Goal: Transaction & Acquisition: Purchase product/service

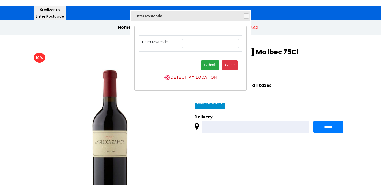
scroll to position [47, 0]
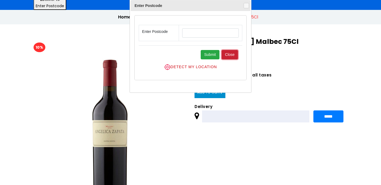
click at [226, 57] on button "Close" at bounding box center [229, 54] width 17 height 9
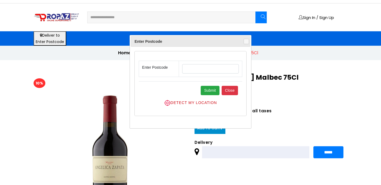
scroll to position [10, 0]
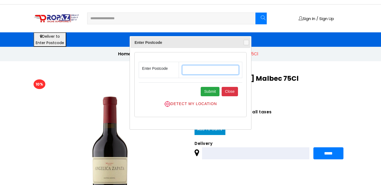
click at [197, 69] on input "text" at bounding box center [210, 69] width 57 height 9
type input "*******"
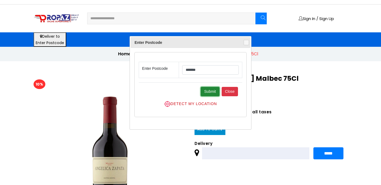
click at [215, 92] on button "Submit" at bounding box center [209, 91] width 19 height 9
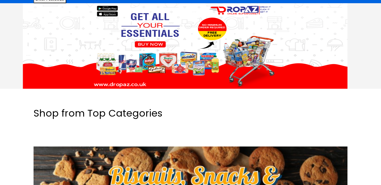
scroll to position [114, 0]
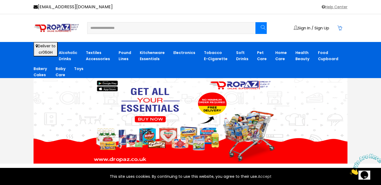
click at [128, 31] on input "text" at bounding box center [168, 28] width 161 height 11
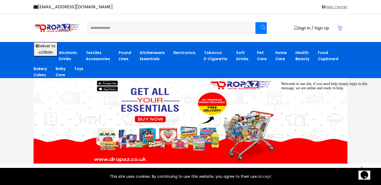
type input "**********"
click at [262, 26] on icon "submit" at bounding box center [262, 27] width 5 height 5
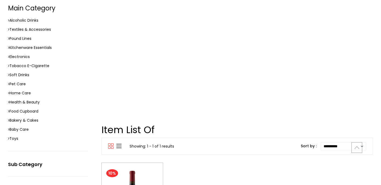
scroll to position [113, 0]
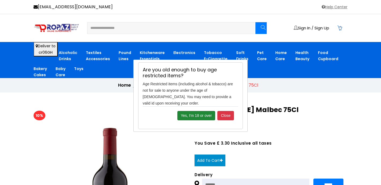
click at [196, 111] on button "Yes, I'm 18 or over" at bounding box center [196, 115] width 38 height 9
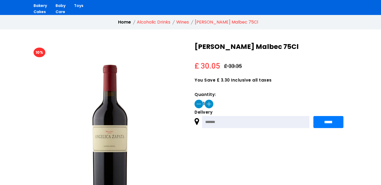
scroll to position [65, 0]
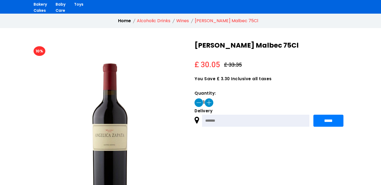
click at [213, 106] on img at bounding box center [208, 103] width 9 height 9
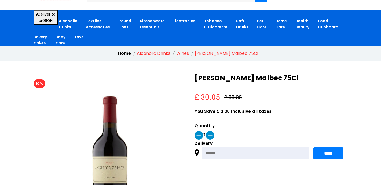
scroll to position [33, 0]
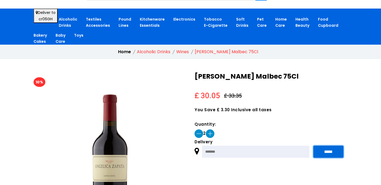
click at [333, 151] on input "*****" at bounding box center [328, 152] width 30 height 12
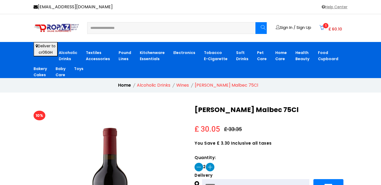
click at [325, 27] on span "1" at bounding box center [325, 25] width 5 height 5
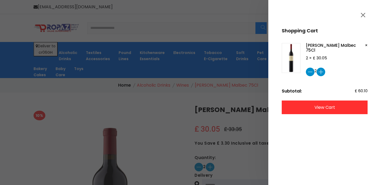
click at [327, 110] on link "view cart" at bounding box center [324, 108] width 86 height 14
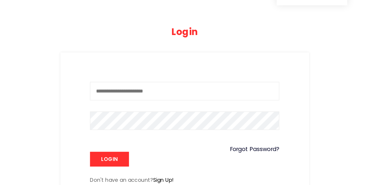
scroll to position [60, 0]
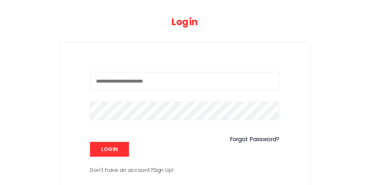
click at [173, 174] on link "Sign Up!" at bounding box center [174, 174] width 15 height 5
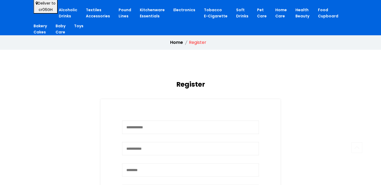
scroll to position [121, 0]
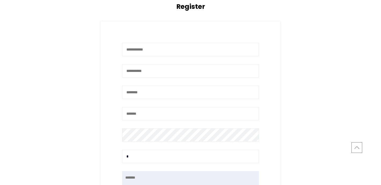
click at [175, 52] on input "text" at bounding box center [190, 49] width 137 height 13
type input "**********"
type input "*******"
type input "**********"
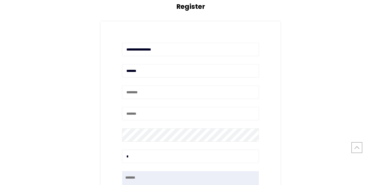
type textarea "**********"
type input "****"
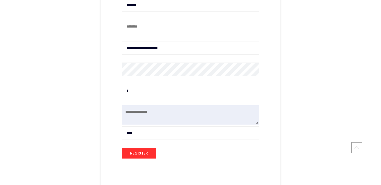
scroll to position [213, 0]
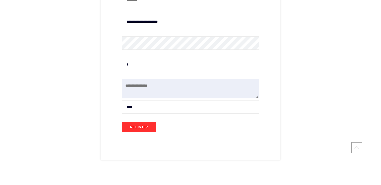
click at [139, 59] on input "*" at bounding box center [190, 64] width 137 height 13
click at [140, 66] on input "*" at bounding box center [190, 64] width 137 height 13
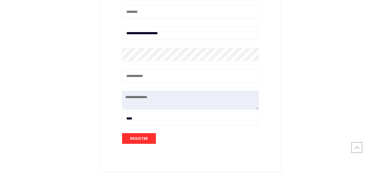
scroll to position [202, 0]
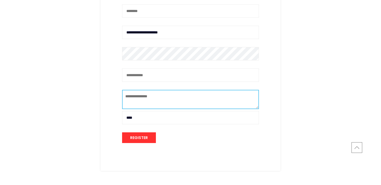
click at [160, 99] on textarea "**********" at bounding box center [190, 99] width 137 height 19
type textarea "*"
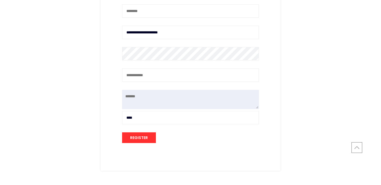
click at [140, 118] on input "****" at bounding box center [190, 117] width 137 height 13
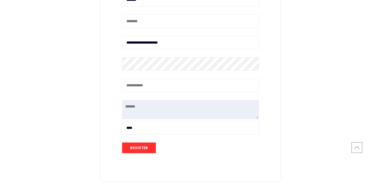
scroll to position [193, 0]
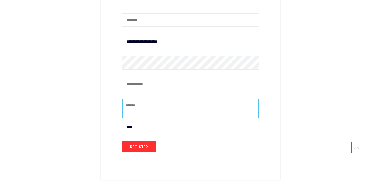
click at [149, 107] on textarea at bounding box center [190, 108] width 137 height 19
type textarea "**********"
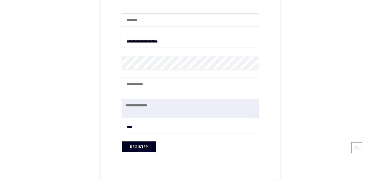
click at [140, 148] on button "Register" at bounding box center [139, 147] width 34 height 11
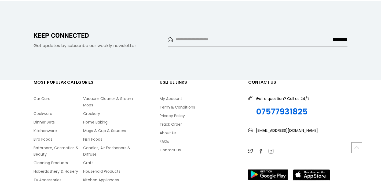
scroll to position [405, 0]
click at [174, 150] on link "Contact Us" at bounding box center [199, 150] width 80 height 6
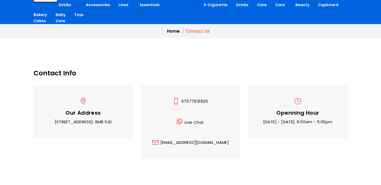
scroll to position [79, 0]
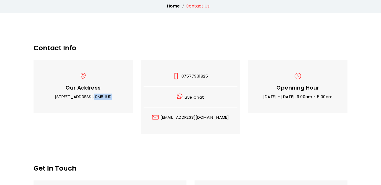
drag, startPoint x: 69, startPoint y: 97, endPoint x: 92, endPoint y: 96, distance: 22.5
click at [92, 96] on p "3 chitty’s lane, Dagenham, London. RM8 1UD" at bounding box center [83, 97] width 94 height 6
copy p "Dagenham"
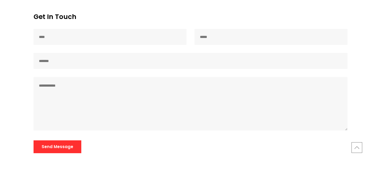
scroll to position [0, 0]
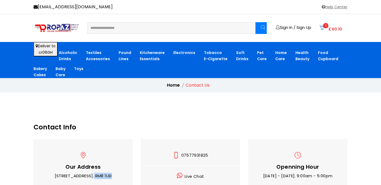
click at [329, 27] on span "£ 60.10" at bounding box center [335, 29] width 14 height 4
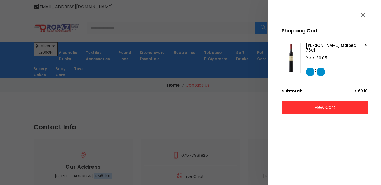
click at [309, 106] on link "view cart" at bounding box center [324, 108] width 86 height 14
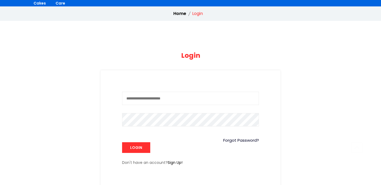
scroll to position [75, 0]
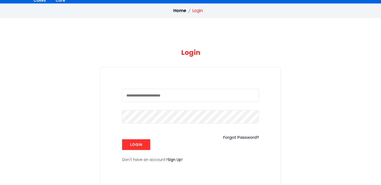
click at [170, 95] on input "text" at bounding box center [190, 95] width 137 height 13
click at [195, 143] on div "Forgot Password? Login" at bounding box center [190, 141] width 137 height 18
click at [174, 161] on link "Sign Up!" at bounding box center [174, 159] width 15 height 5
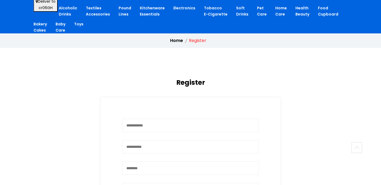
scroll to position [47, 0]
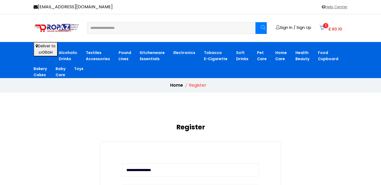
scroll to position [193, 0]
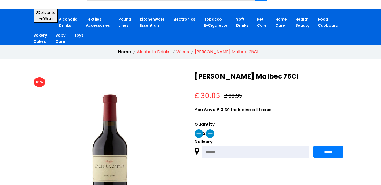
scroll to position [33, 0]
click at [330, 153] on input "*****" at bounding box center [328, 152] width 30 height 12
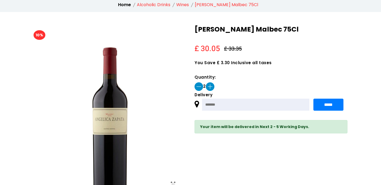
scroll to position [122, 0]
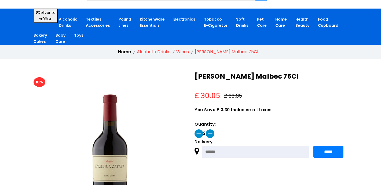
scroll to position [33, 0]
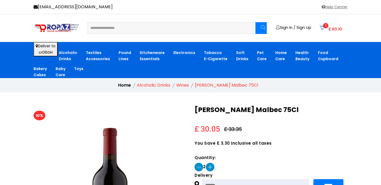
scroll to position [65, 0]
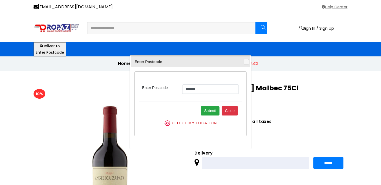
scroll to position [10, 0]
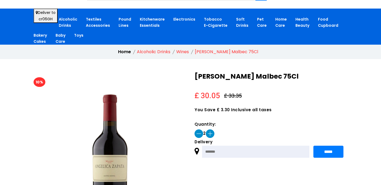
scroll to position [34, 0]
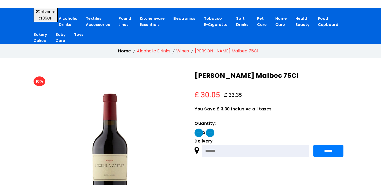
click at [199, 133] on img at bounding box center [198, 133] width 9 height 9
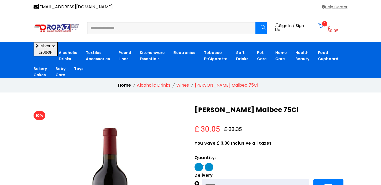
click at [43, 49] on button "Deliver to cr06GH" at bounding box center [45, 49] width 24 height 14
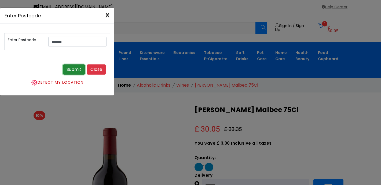
click at [76, 69] on button "Submit" at bounding box center [74, 70] width 22 height 10
click at [108, 16] on button "X" at bounding box center [107, 15] width 13 height 15
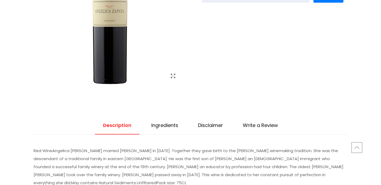
scroll to position [61, 0]
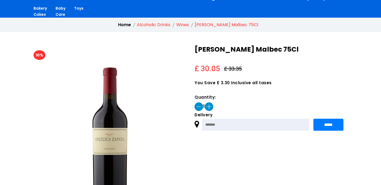
click at [236, 85] on span "You Save £ 3.30 Inclusive all taxes" at bounding box center [270, 83] width 153 height 4
click at [177, 109] on img at bounding box center [109, 140] width 153 height 153
click at [213, 107] on img at bounding box center [208, 107] width 9 height 9
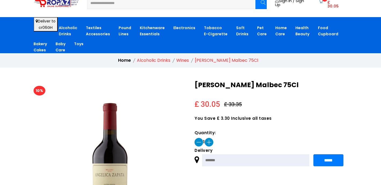
scroll to position [26, 0]
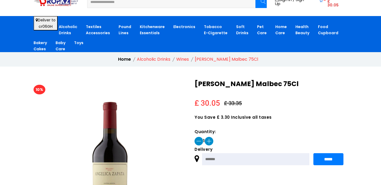
click at [213, 140] on img at bounding box center [208, 141] width 9 height 9
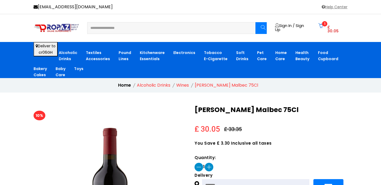
click at [327, 27] on link "1 £ 30.05" at bounding box center [330, 28] width 24 height 10
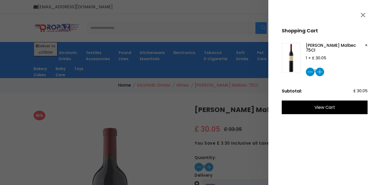
click at [323, 70] on img at bounding box center [319, 72] width 9 height 9
click at [324, 73] on img at bounding box center [319, 72] width 9 height 9
click at [311, 72] on img at bounding box center [309, 72] width 9 height 9
click at [320, 73] on img at bounding box center [319, 72] width 9 height 9
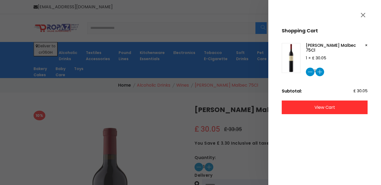
click at [326, 109] on link "view cart" at bounding box center [324, 108] width 86 height 14
click at [327, 108] on link "view cart" at bounding box center [324, 108] width 86 height 14
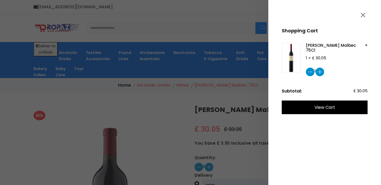
click at [324, 73] on img at bounding box center [319, 72] width 9 height 9
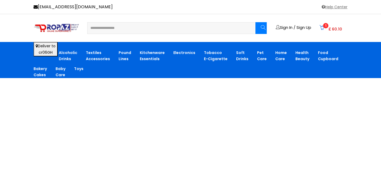
click at [325, 27] on span "1" at bounding box center [325, 25] width 5 height 5
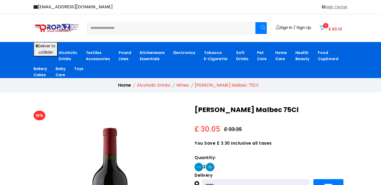
click at [327, 27] on span "1" at bounding box center [325, 25] width 5 height 5
click at [327, 28] on span "1" at bounding box center [325, 25] width 5 height 5
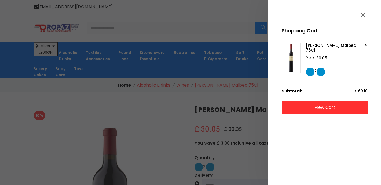
click at [326, 107] on link "view cart" at bounding box center [324, 108] width 86 height 14
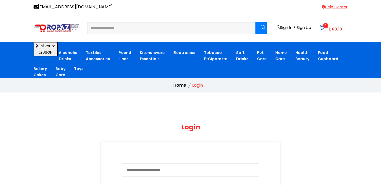
click at [335, 5] on link "Help Center" at bounding box center [333, 7] width 27 height 6
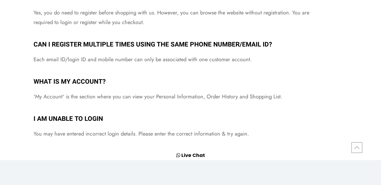
scroll to position [178, 0]
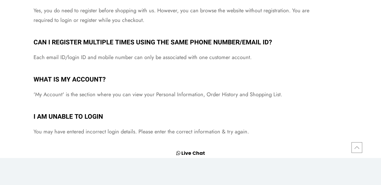
click at [187, 153] on link "Live Chat" at bounding box center [193, 153] width 24 height 7
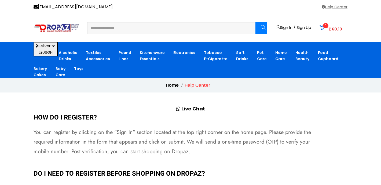
click at [327, 27] on span "1" at bounding box center [325, 25] width 5 height 5
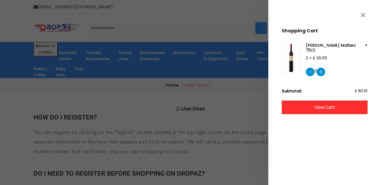
click at [328, 108] on link "view cart" at bounding box center [324, 108] width 86 height 14
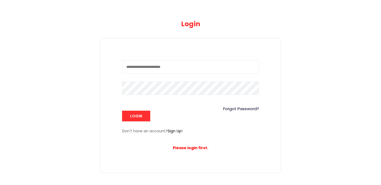
scroll to position [107, 0]
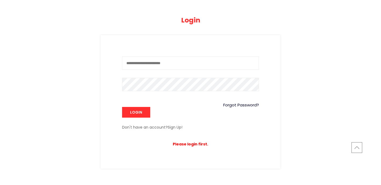
click at [172, 129] on link "Sign Up!" at bounding box center [174, 127] width 15 height 5
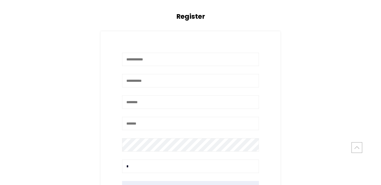
scroll to position [112, 0]
click at [167, 60] on input "text" at bounding box center [190, 58] width 137 height 13
